Goal: Go to known website: Access a specific website the user already knows

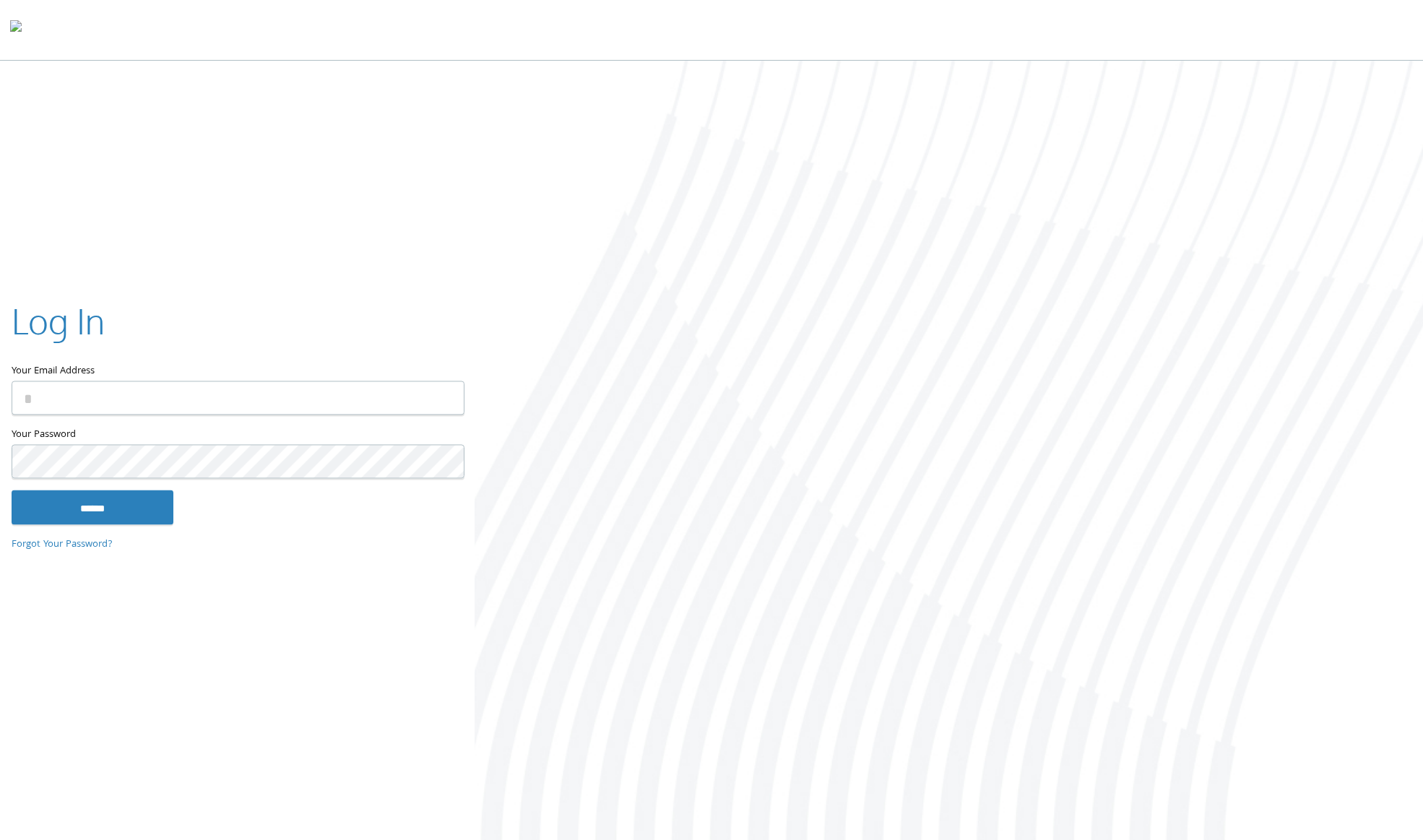
click at [441, 391] on keeper-lock "Open Keeper Popup" at bounding box center [444, 398] width 17 height 17
type input "**********"
click at [85, 513] on input "******" at bounding box center [92, 507] width 162 height 35
